Goal: Find specific page/section: Find specific page/section

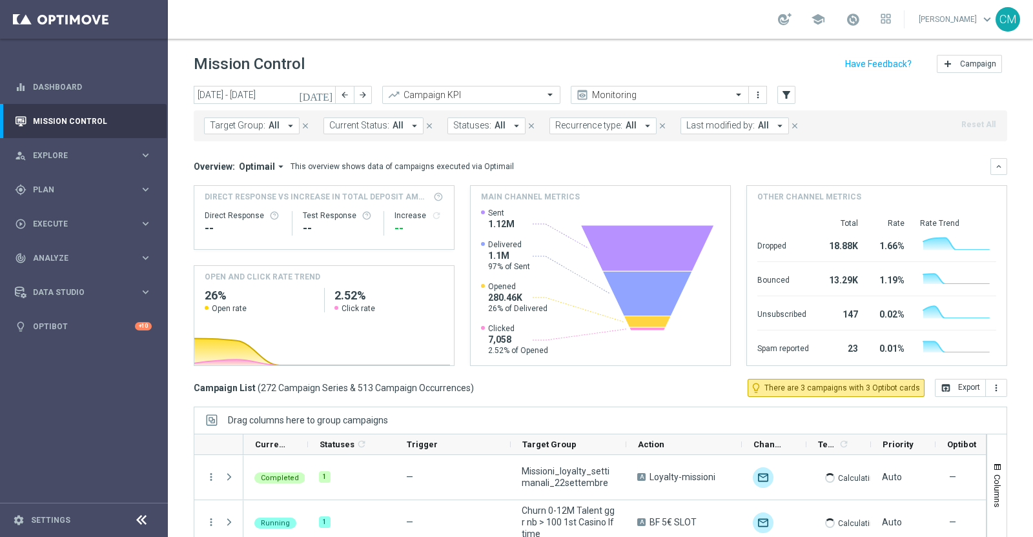
click at [327, 96] on icon "[DATE]" at bounding box center [316, 95] width 35 height 12
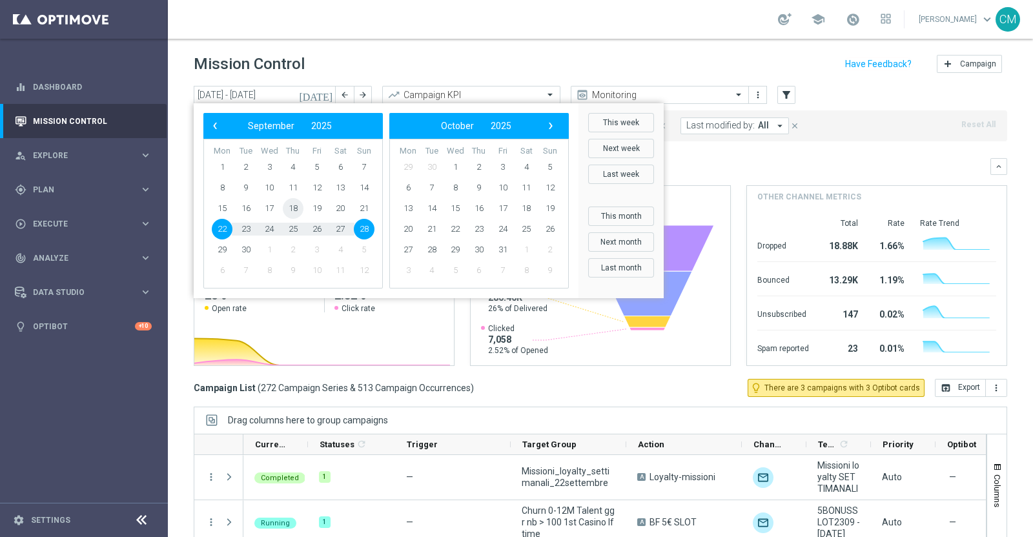
click at [291, 211] on span "18" at bounding box center [293, 208] width 21 height 21
type input "[DATE] - [DATE]"
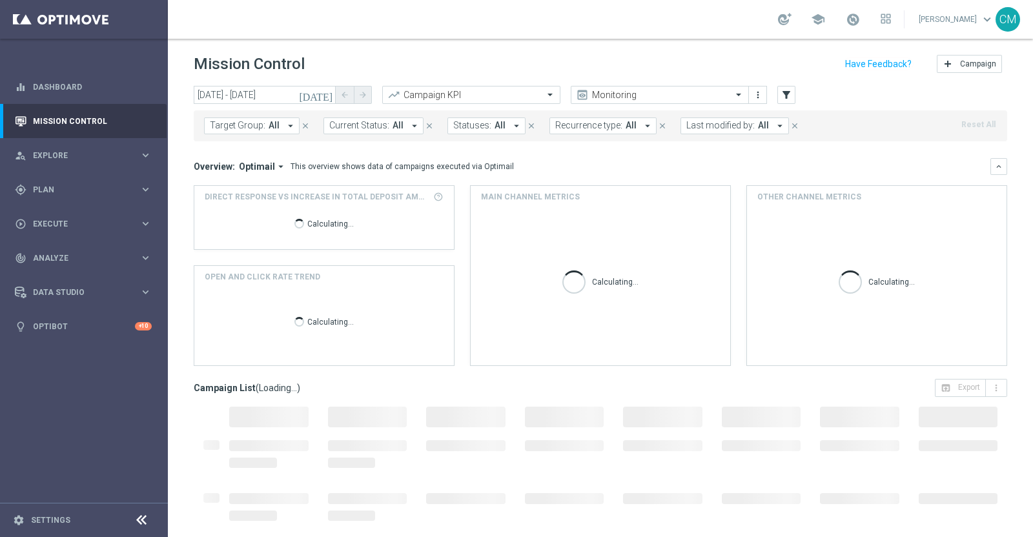
click at [719, 120] on span "Last modified by:" at bounding box center [720, 125] width 68 height 11
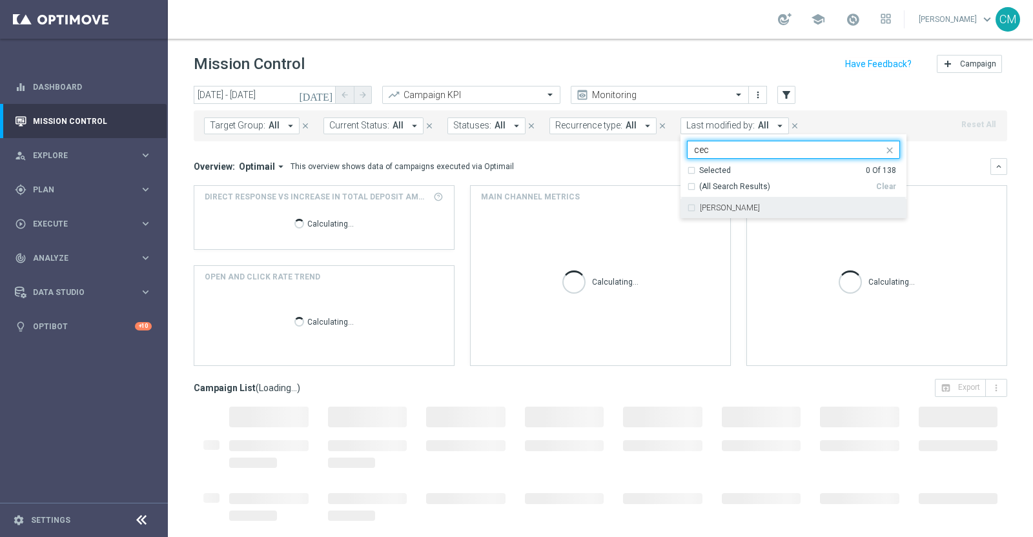
click at [745, 207] on div "[PERSON_NAME]" at bounding box center [800, 208] width 200 height 8
type input "cec"
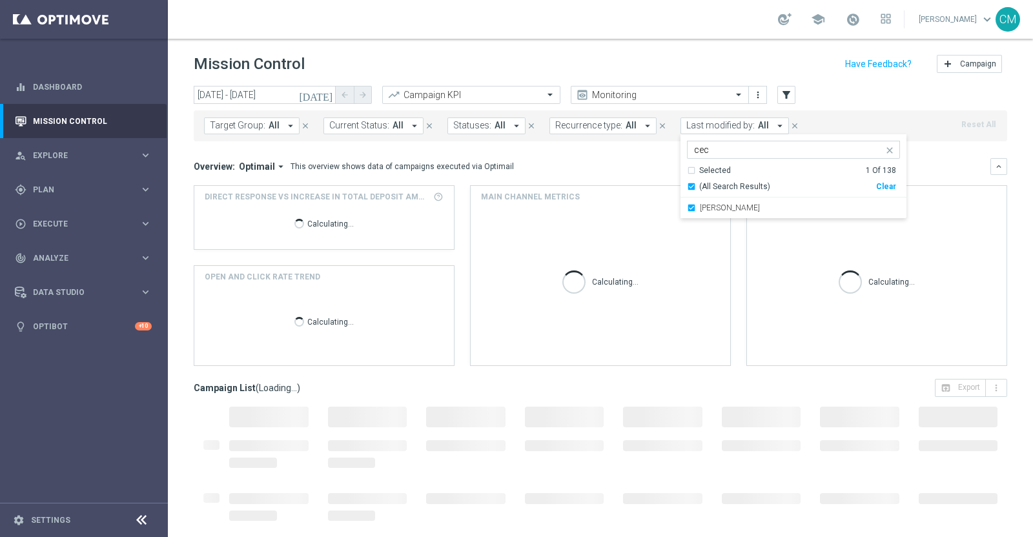
click at [646, 163] on div "Overview: Optimail arrow_drop_down This overview shows data of campaigns execut…" at bounding box center [592, 167] width 797 height 12
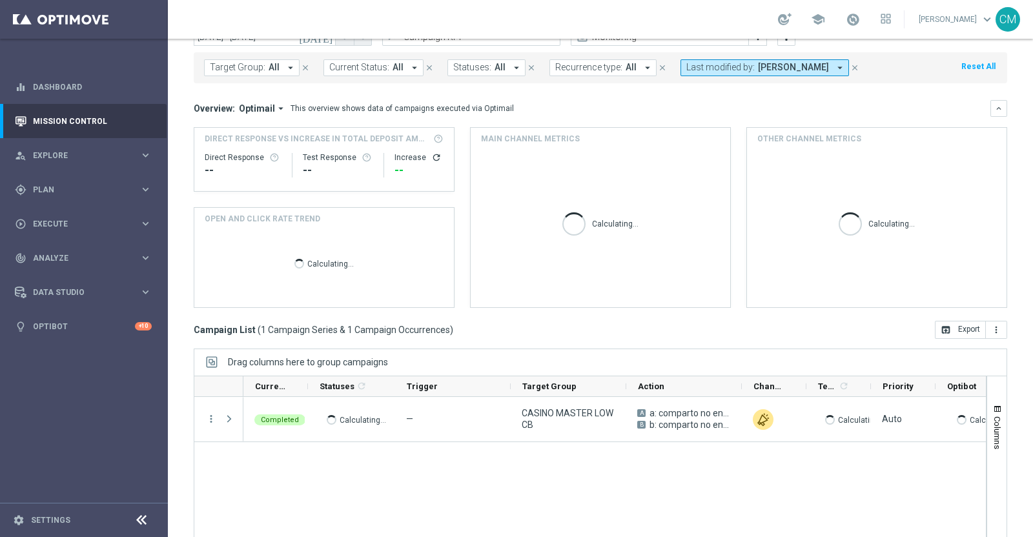
scroll to position [59, 0]
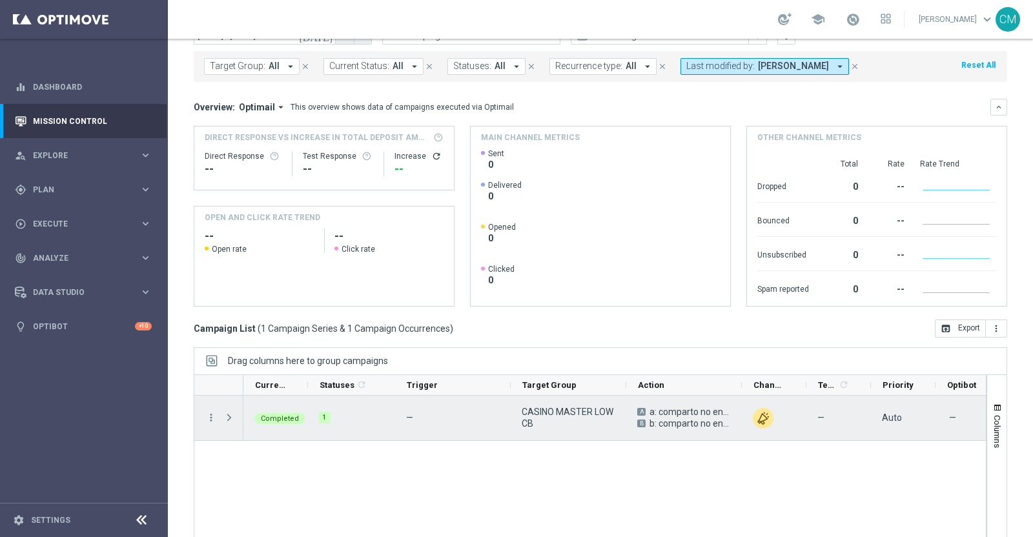
click at [212, 424] on div "more_vert" at bounding box center [205, 418] width 23 height 45
click at [210, 413] on icon "more_vert" at bounding box center [211, 418] width 12 height 12
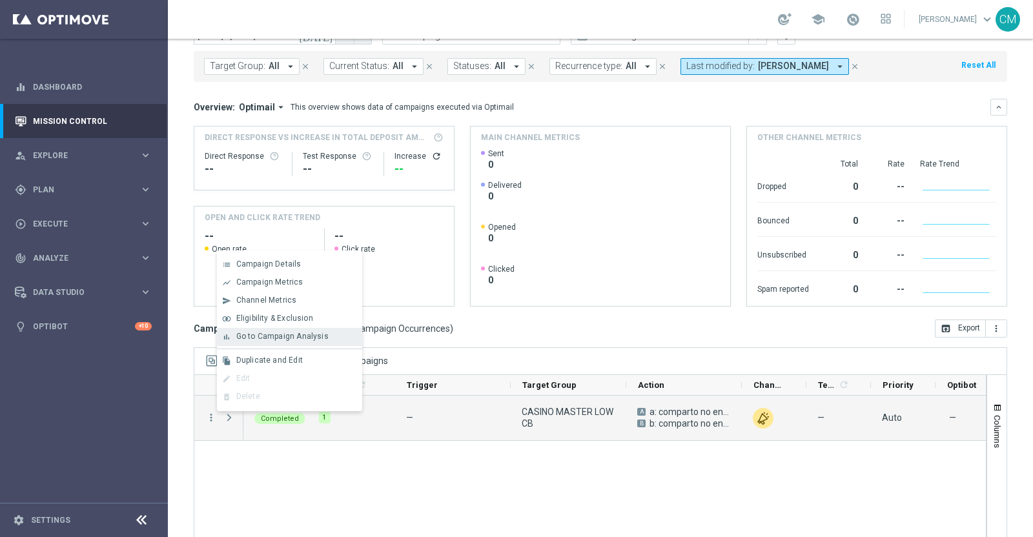
click at [275, 334] on span "Go to Campaign Analysis" at bounding box center [282, 336] width 92 height 9
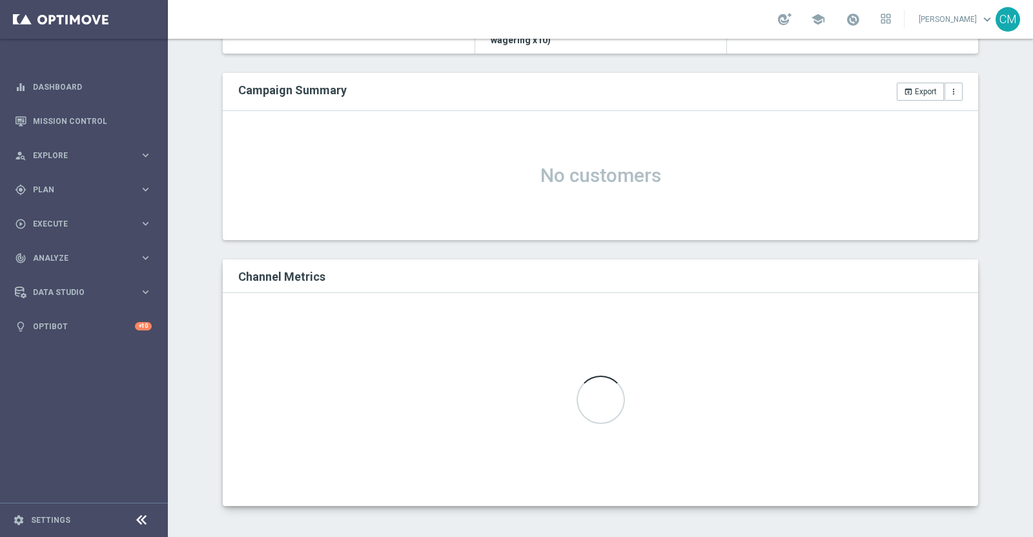
scroll to position [110, 0]
